Goal: Book appointment/travel/reservation

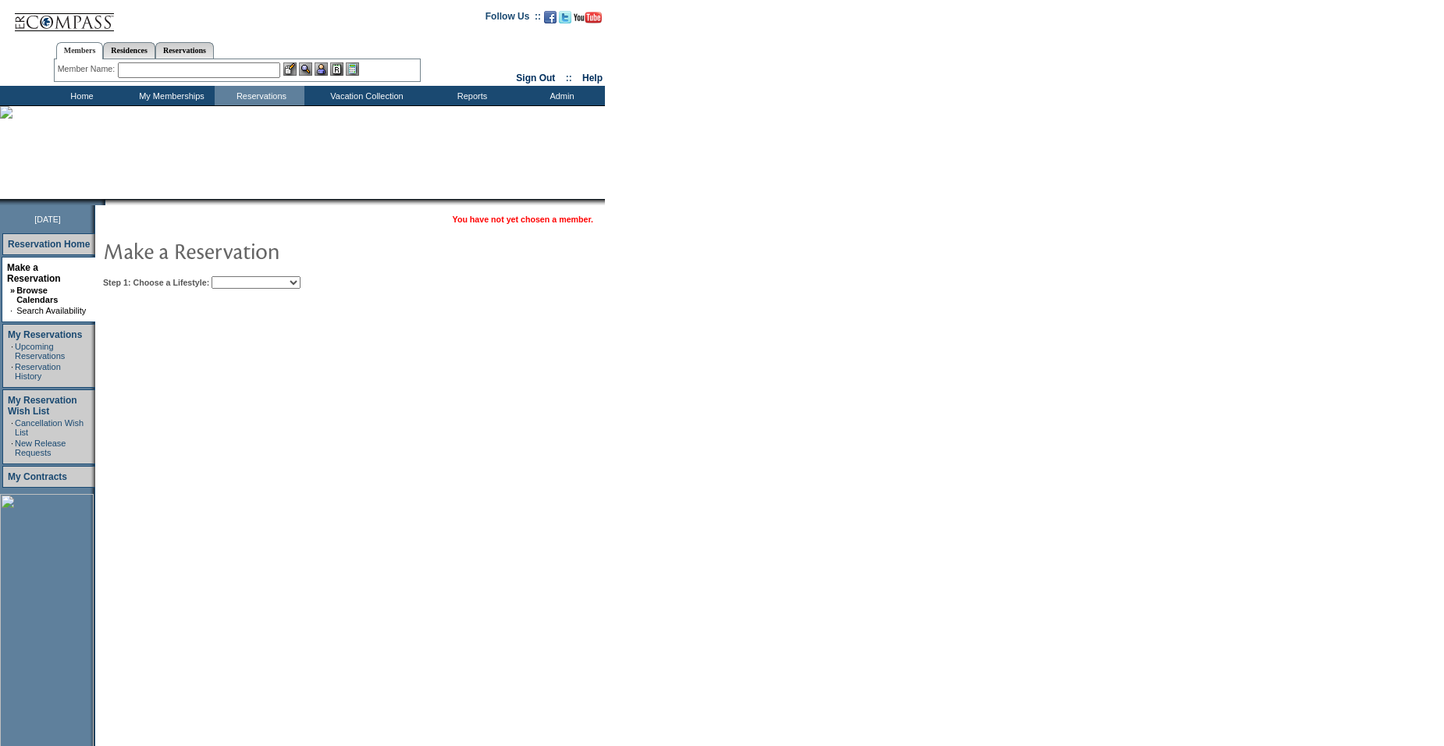
drag, startPoint x: 361, startPoint y: 324, endPoint x: 326, endPoint y: 276, distance: 59.8
click at [361, 324] on td "You have not yet chosen a member. Step 1: Choose a Lifestyle: Beach Leisure Met…" at bounding box center [397, 490] width 605 height 570
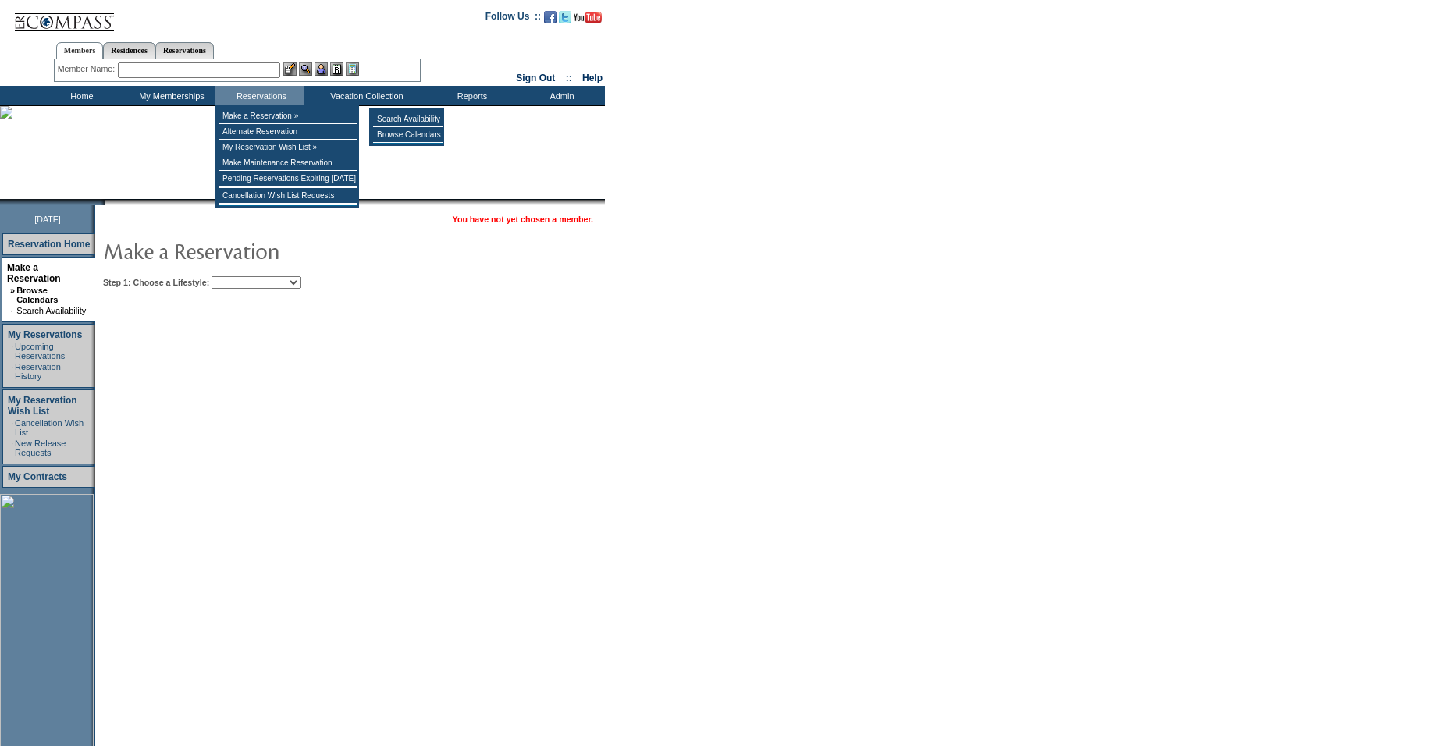
click at [397, 312] on td "You have not yet chosen a member. Step 1: Choose a Lifestyle: Beach Leisure Met…" at bounding box center [397, 490] width 605 height 570
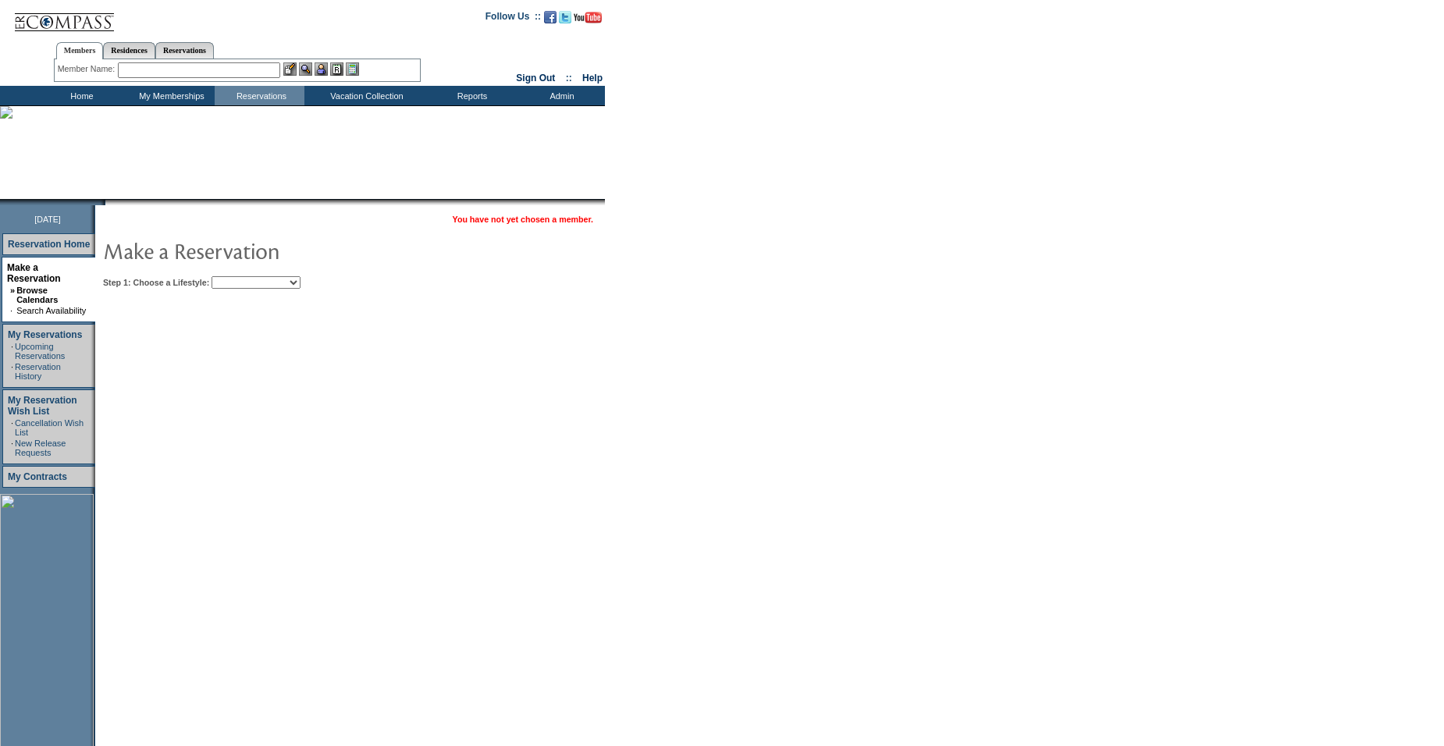
click at [289, 284] on select "Beach Leisure Metropolitan Mountain OIAL for Adventure OIAL for Couples OIAL fo…" at bounding box center [256, 282] width 89 height 12
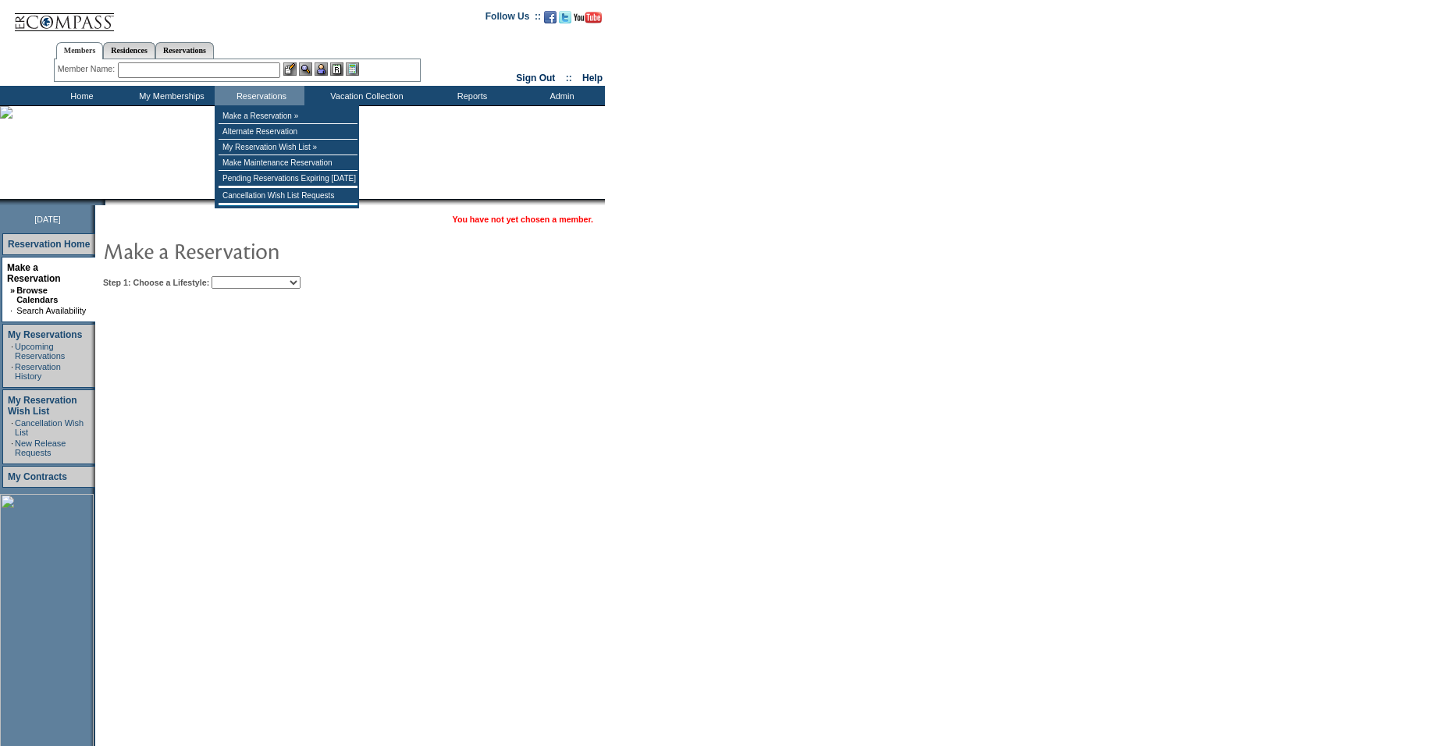
click at [262, 71] on input "text" at bounding box center [199, 70] width 162 height 16
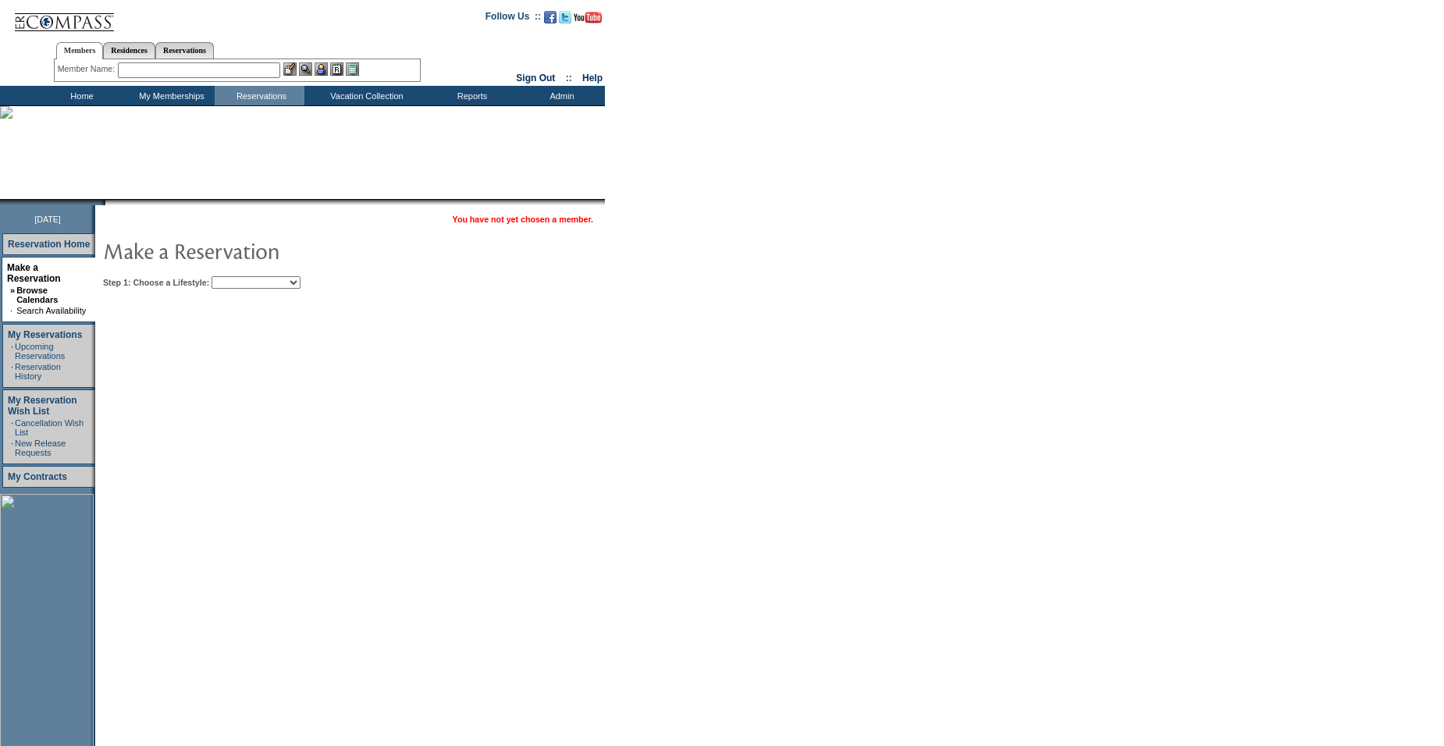
drag, startPoint x: 262, startPoint y: 283, endPoint x: 263, endPoint y: 292, distance: 8.7
click at [262, 283] on select "Beach Leisure Metropolitan Mountain OIAL for Adventure OIAL for Couples OIAL fo…" at bounding box center [256, 282] width 89 height 12
select select "Metropolitan"
click at [238, 277] on select "Beach Leisure Metropolitan Mountain OIAL for Adventure OIAL for Couples OIAL fo…" at bounding box center [256, 282] width 89 height 12
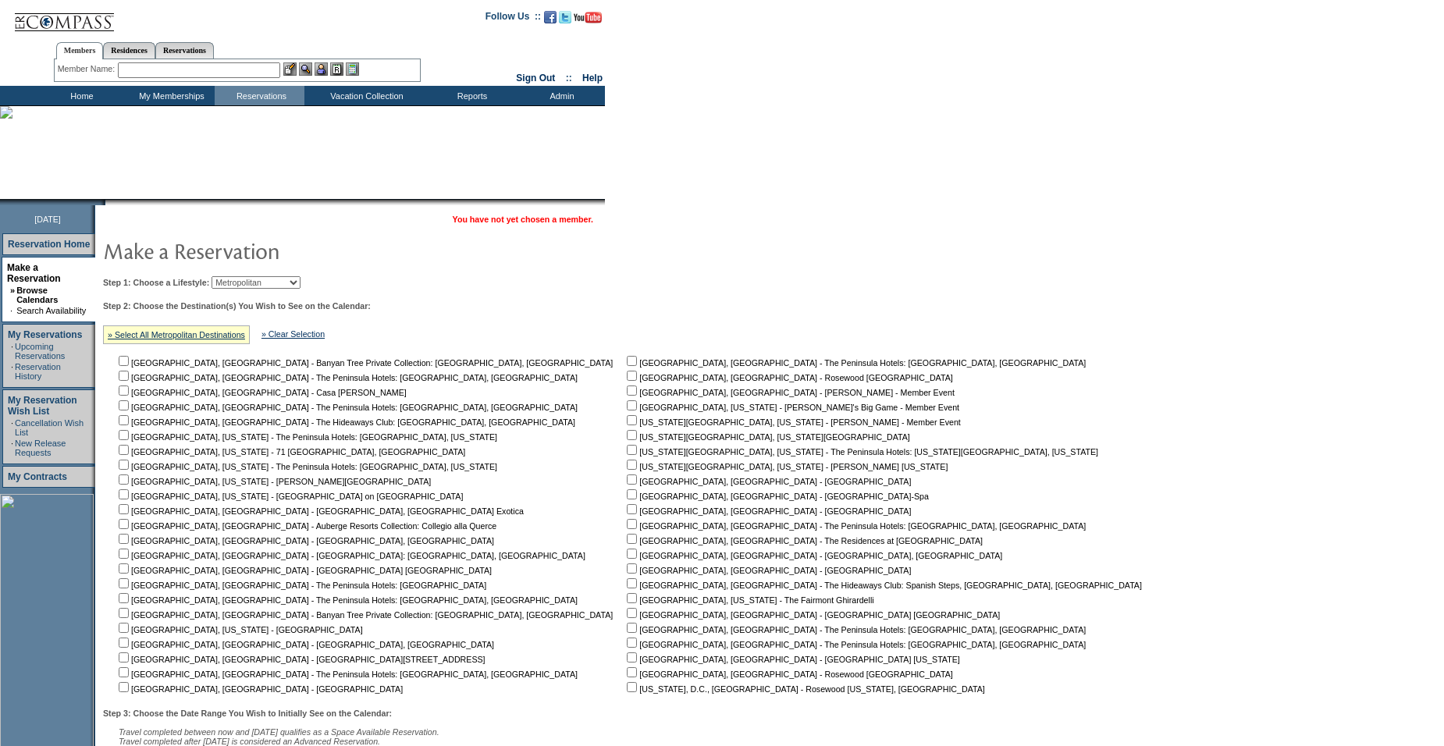
click at [129, 527] on input "checkbox" at bounding box center [124, 524] width 10 height 10
click at [129, 525] on input "checkbox" at bounding box center [124, 524] width 10 height 10
checkbox input "false"
drag, startPoint x: 131, startPoint y: 539, endPoint x: 169, endPoint y: 539, distance: 37.5
click at [129, 539] on input "checkbox" at bounding box center [124, 539] width 10 height 10
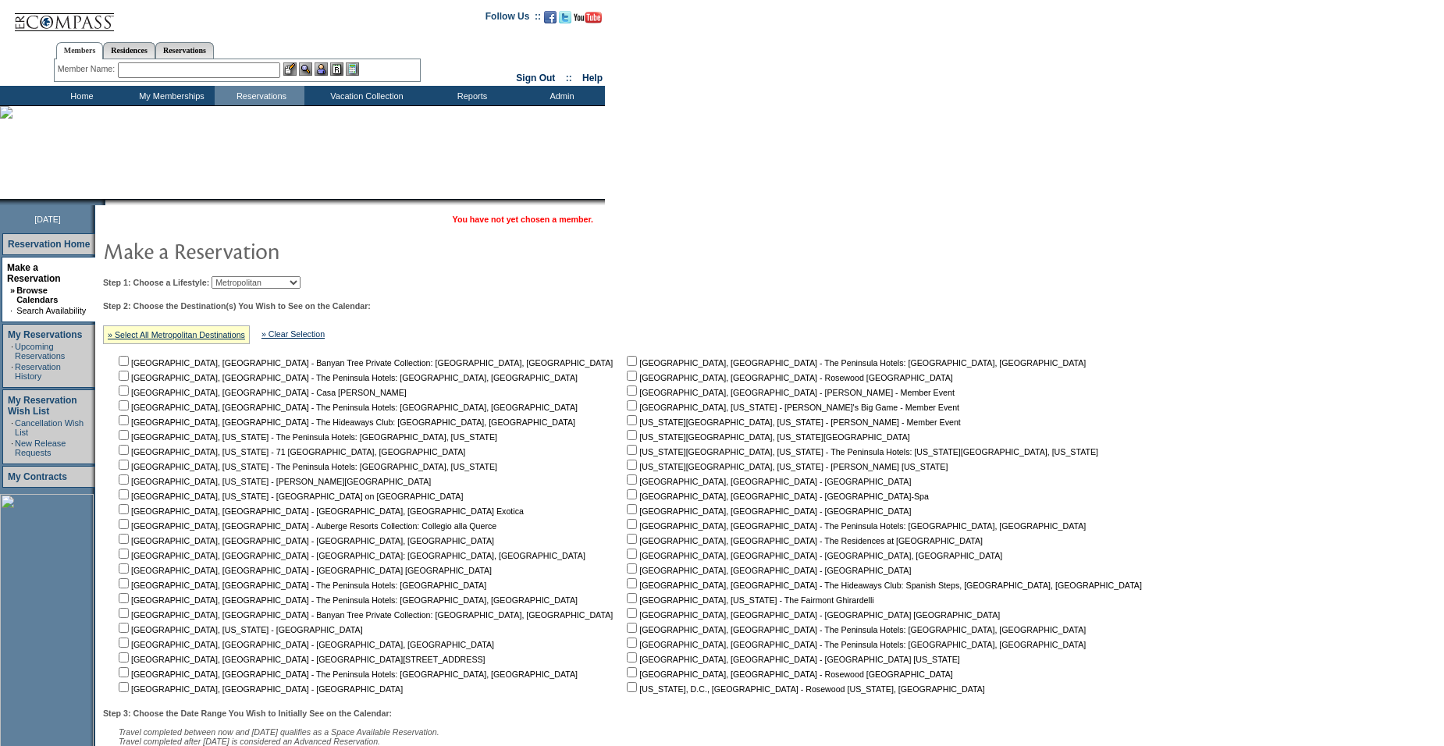
checkbox input "true"
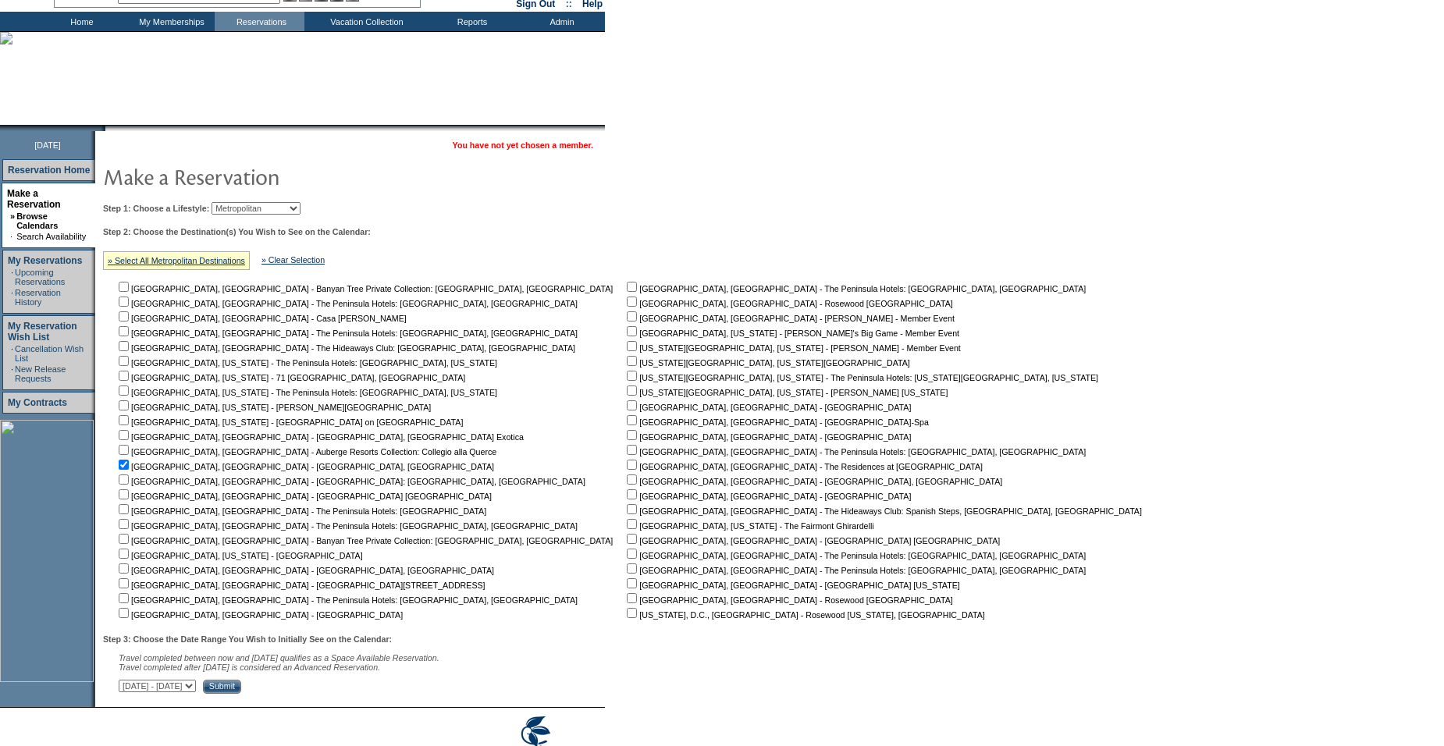
scroll to position [146, 0]
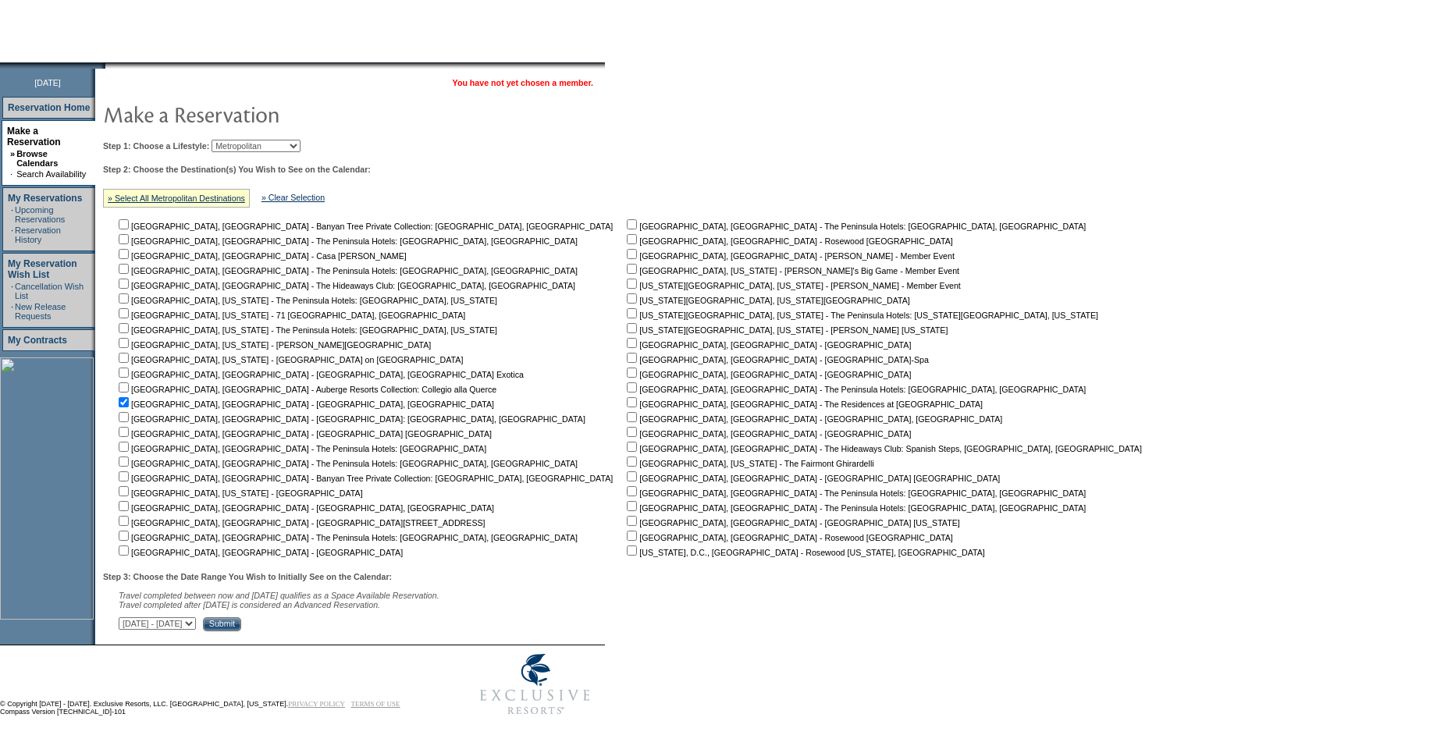
click at [196, 627] on select "September 30, 2025 - November 14, 2025 November 15, 2025 - December 29, 2025 De…" at bounding box center [157, 624] width 77 height 12
select select "6/28/2026|8/11/2026"
click at [127, 618] on select "September 30, 2025 - November 14, 2025 November 15, 2025 - December 29, 2025 De…" at bounding box center [157, 624] width 77 height 12
click at [241, 621] on input "Submit" at bounding box center [222, 625] width 38 height 14
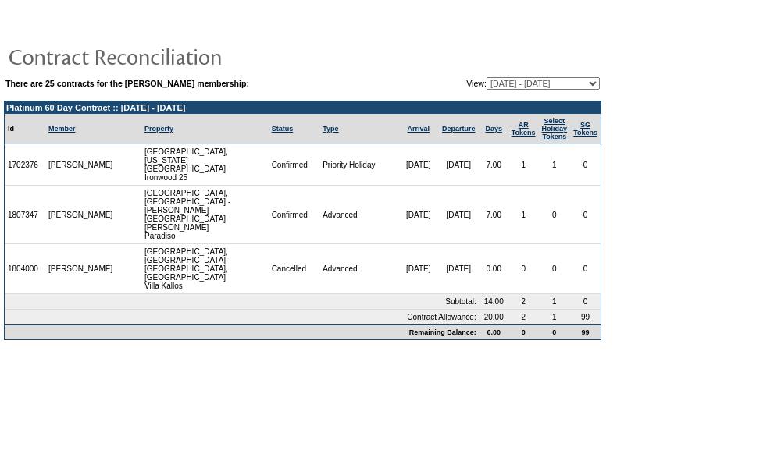
click at [499, 84] on select "[DATE] - [DATE] [DATE] - [DATE] [DATE] - [DATE] [DATE] - [DATE] [DATE] - [DATE]…" at bounding box center [542, 83] width 113 height 12
select select "128068"
click at [486, 78] on select "[DATE] - [DATE] [DATE] - [DATE] [DATE] - [DATE] [DATE] - [DATE] [DATE] - [DATE]…" at bounding box center [542, 83] width 113 height 12
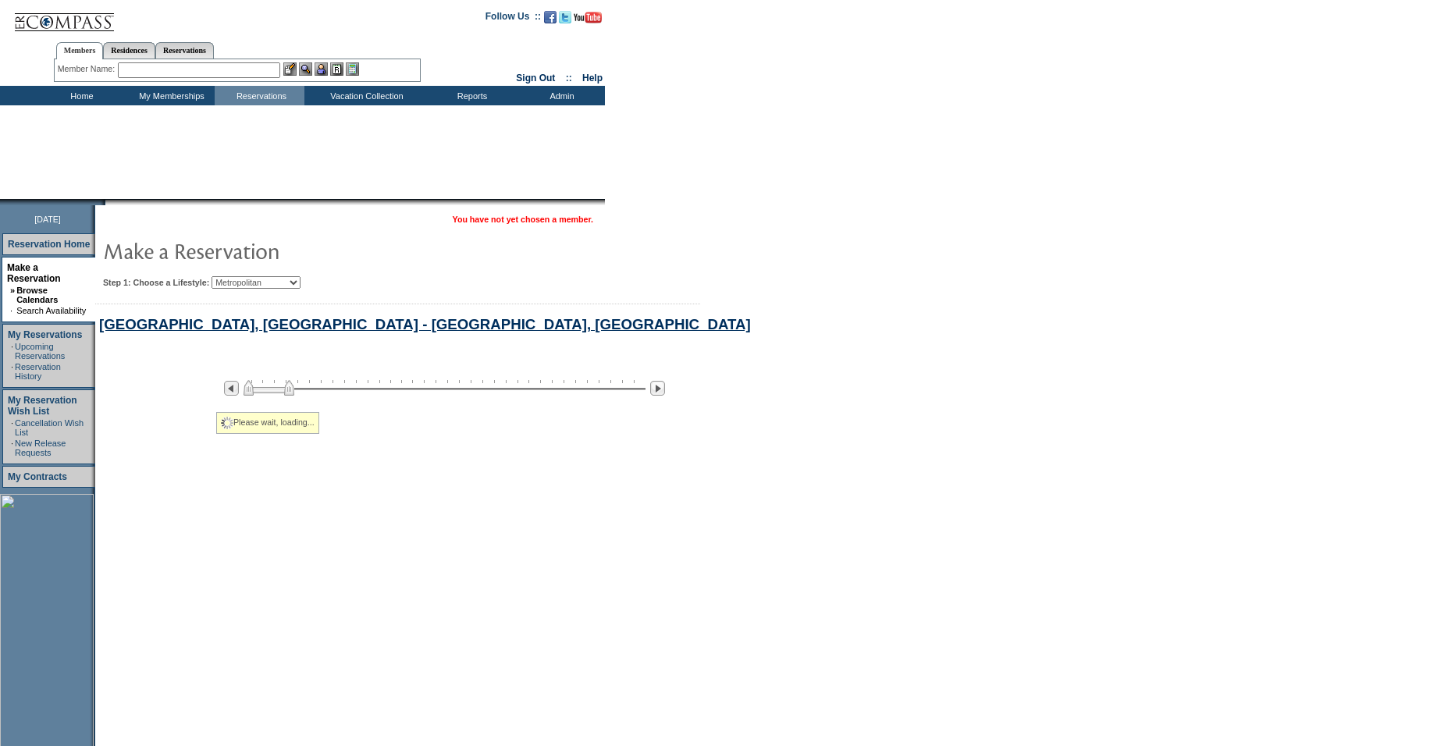
select select "Metropolitan"
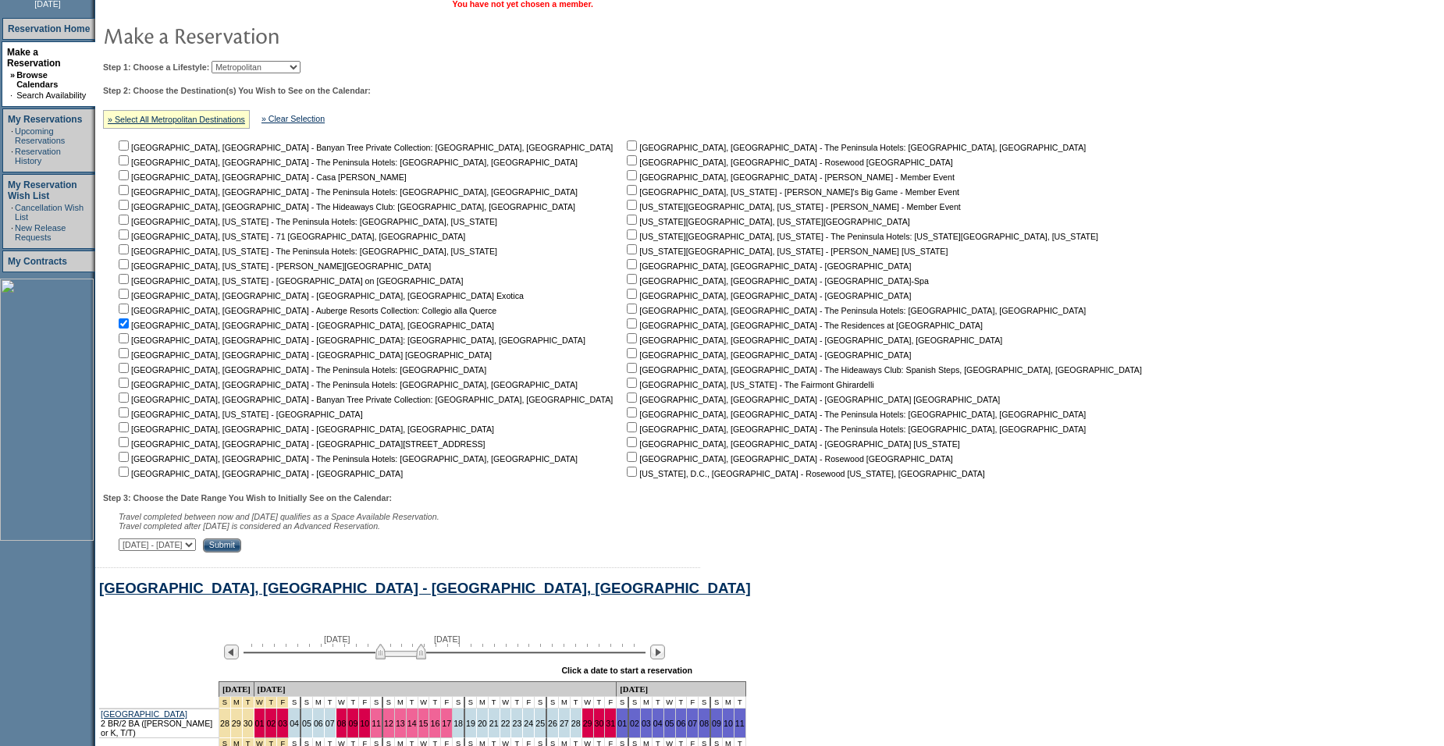
scroll to position [407, 0]
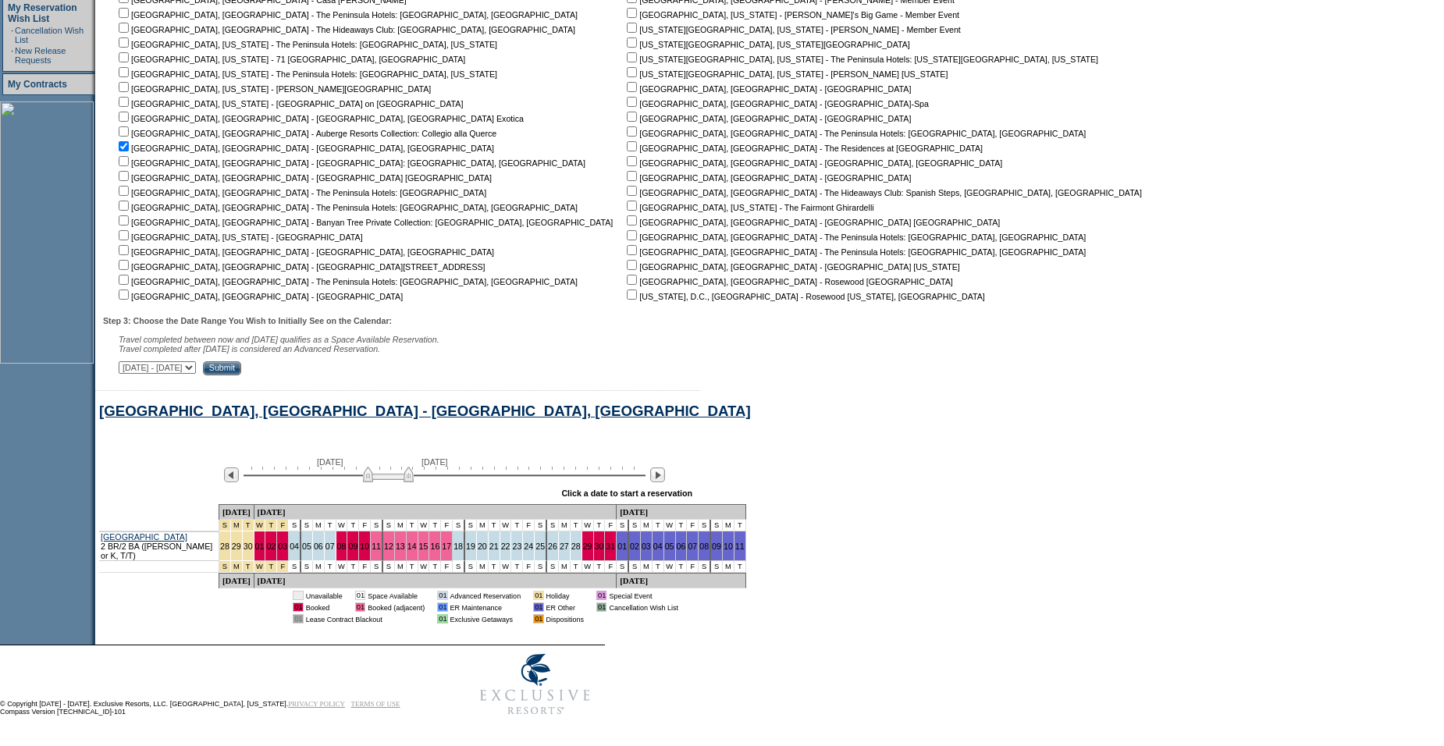
drag, startPoint x: 416, startPoint y: 474, endPoint x: 404, endPoint y: 475, distance: 12.5
click at [404, 475] on img at bounding box center [388, 475] width 51 height 16
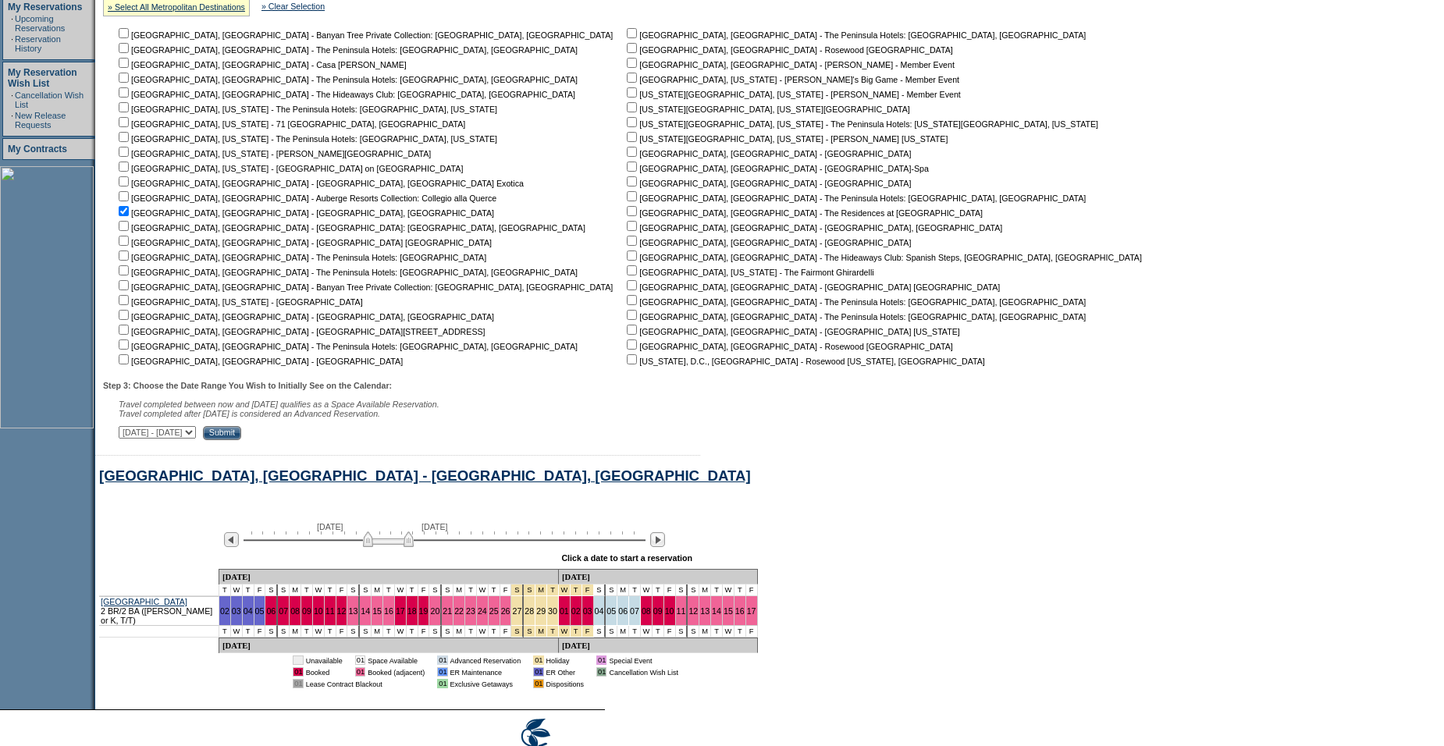
scroll to position [305, 0]
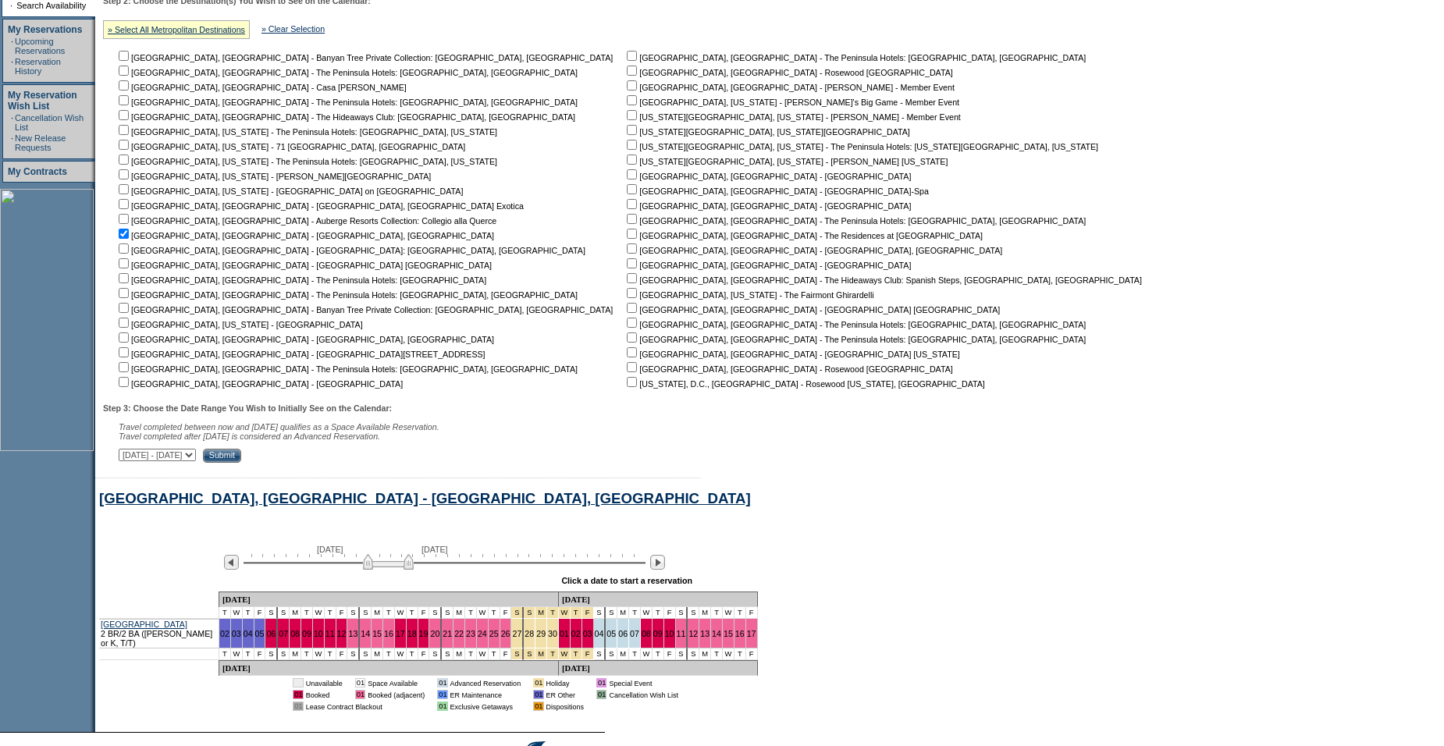
click at [415, 301] on td "[GEOGRAPHIC_DATA], [GEOGRAPHIC_DATA] - Banyan Tree Private Collection: [GEOGRAP…" at bounding box center [369, 218] width 507 height 341
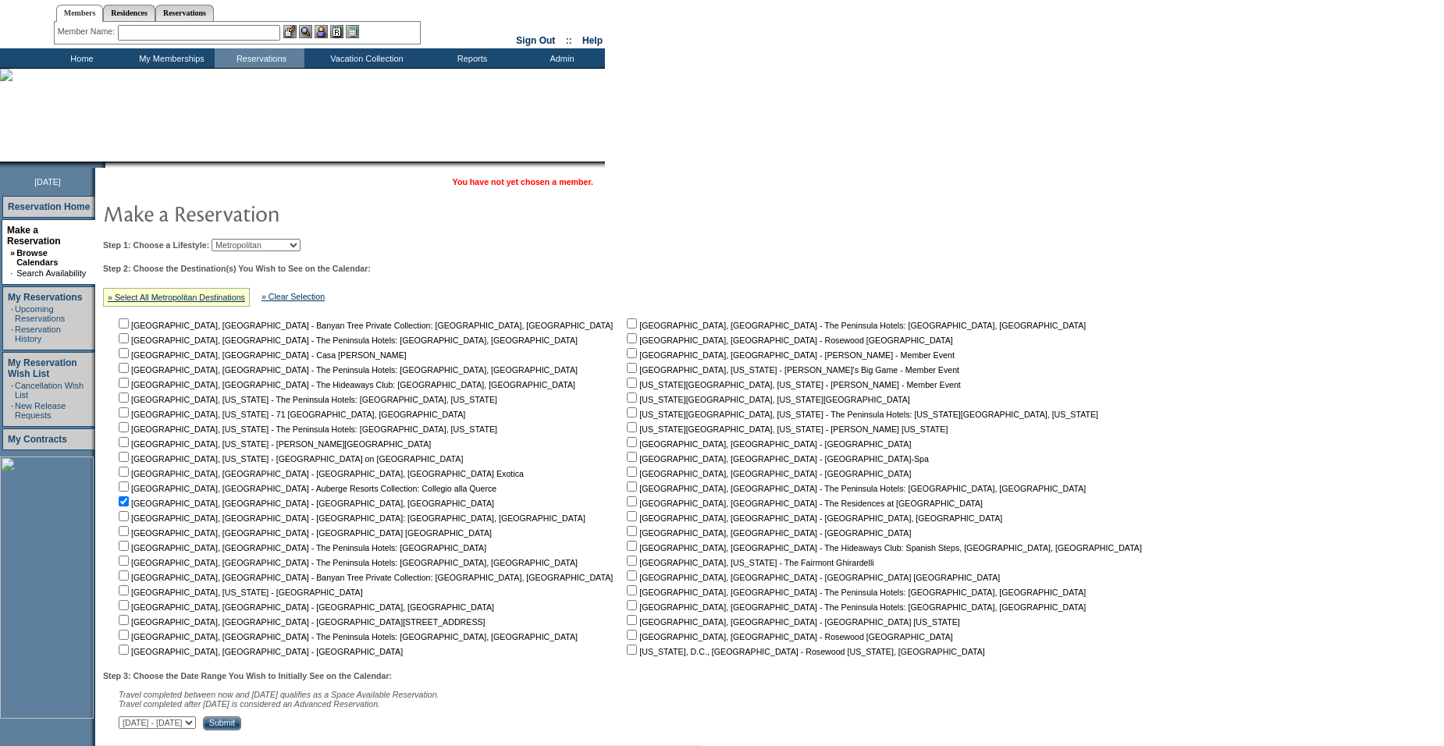
scroll to position [0, 0]
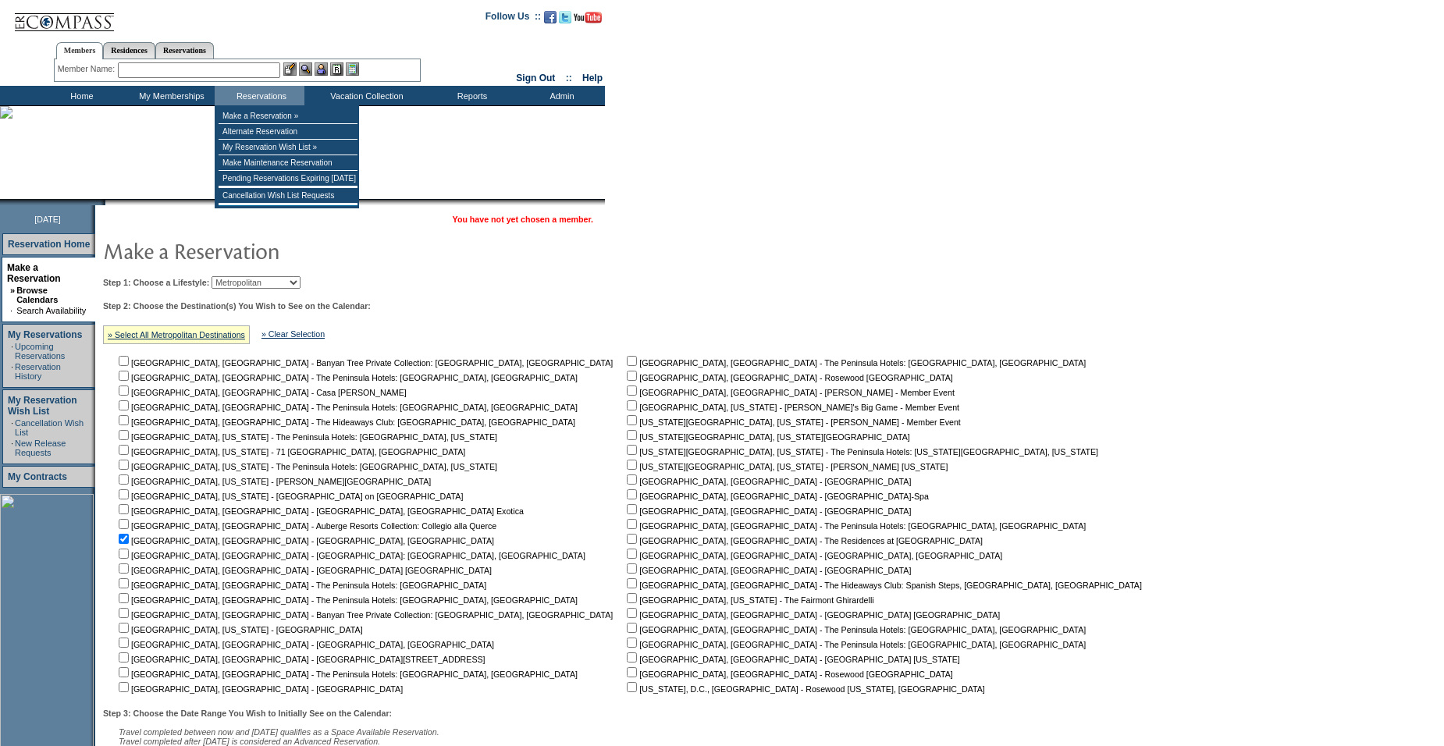
click at [255, 68] on input "text" at bounding box center [199, 70] width 162 height 16
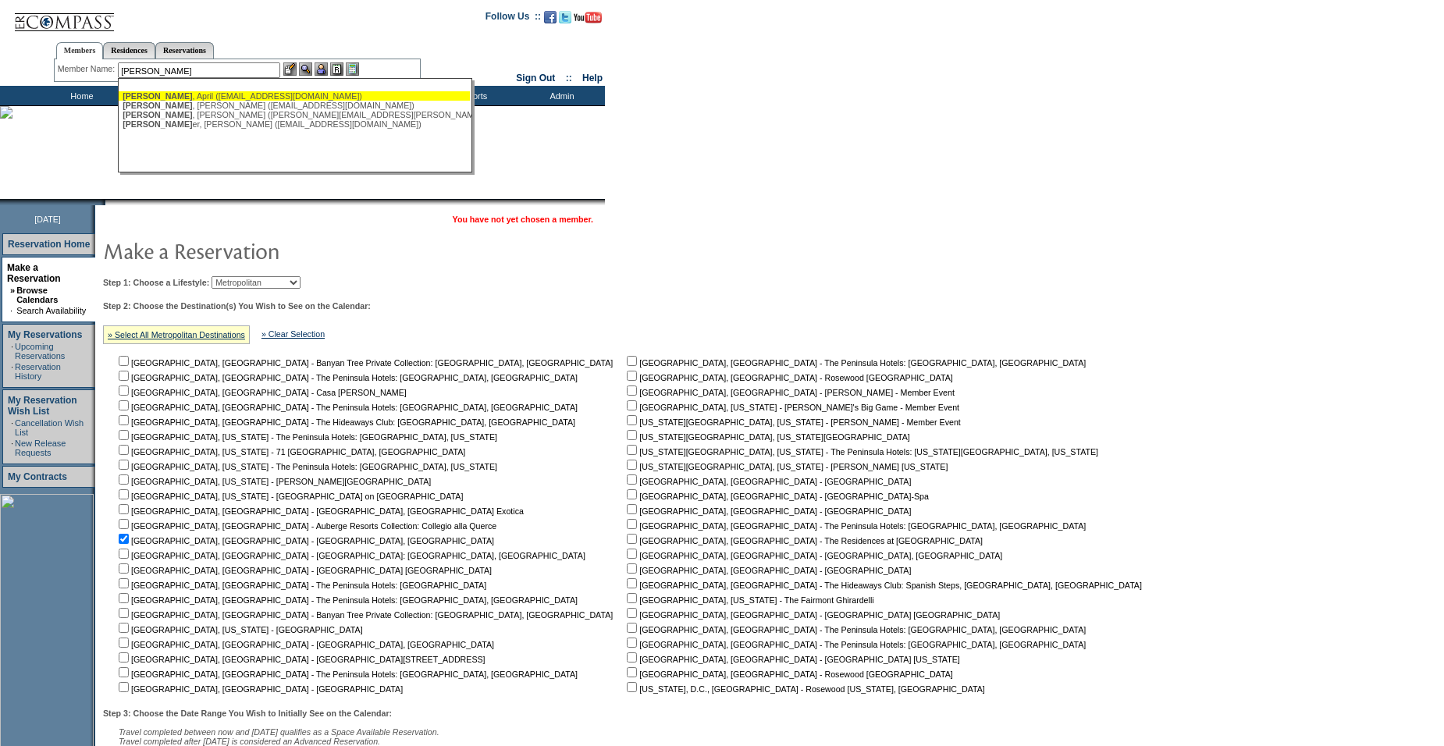
click at [198, 93] on div "[PERSON_NAME] ([EMAIL_ADDRESS][DOMAIN_NAME])" at bounding box center [295, 95] width 344 height 9
type input "[PERSON_NAME] ([EMAIL_ADDRESS][DOMAIN_NAME])"
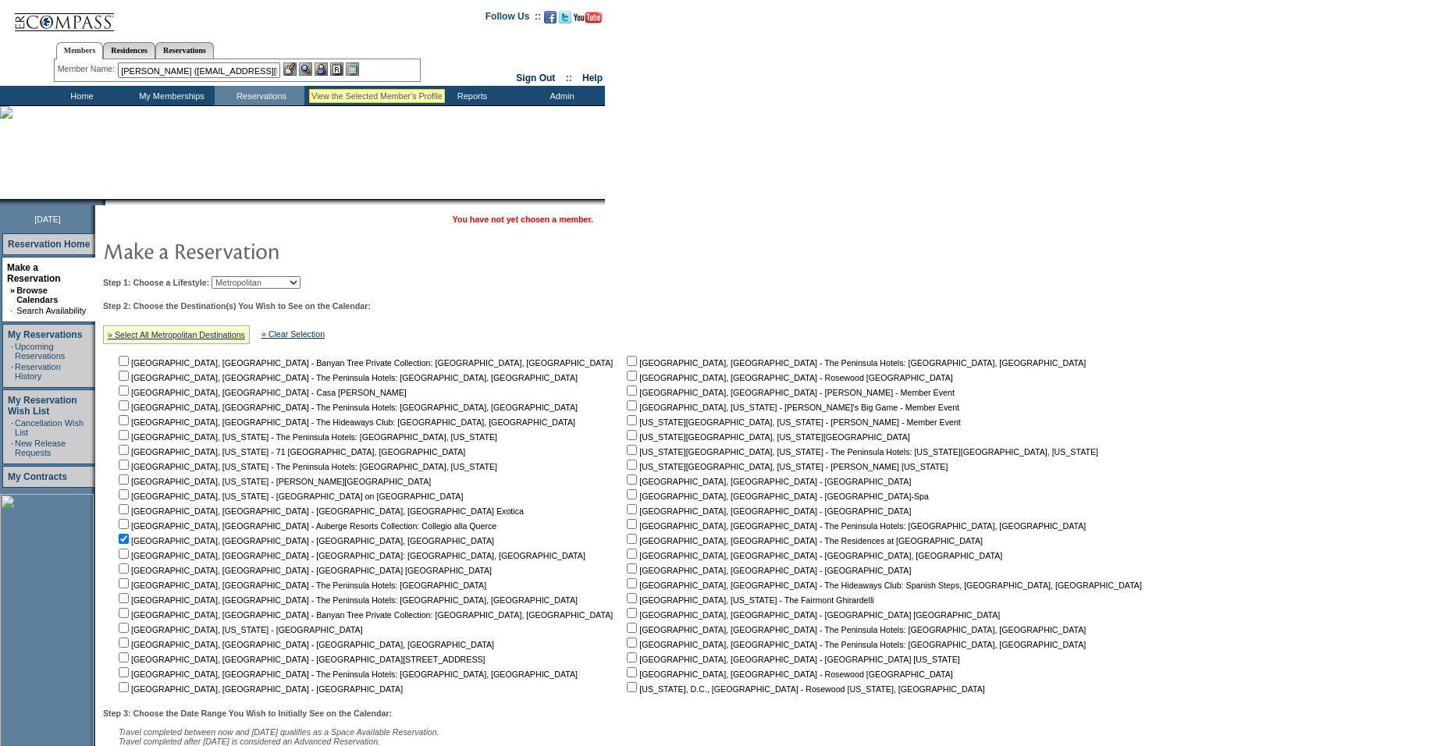
click at [309, 69] on img at bounding box center [305, 68] width 13 height 13
